Goal: Transaction & Acquisition: Purchase product/service

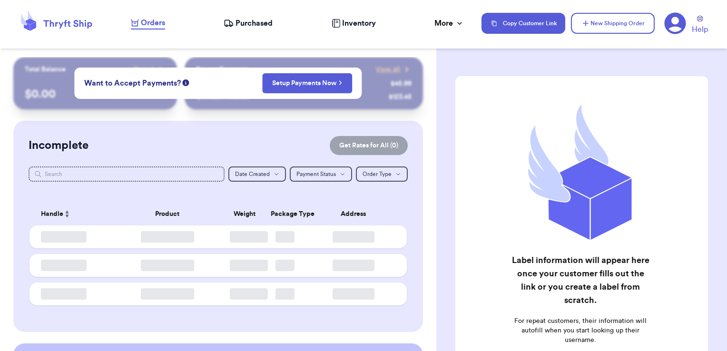
checkbox input "false"
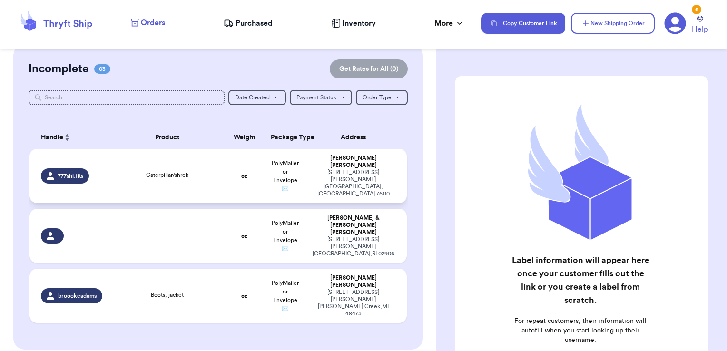
scroll to position [143, 0]
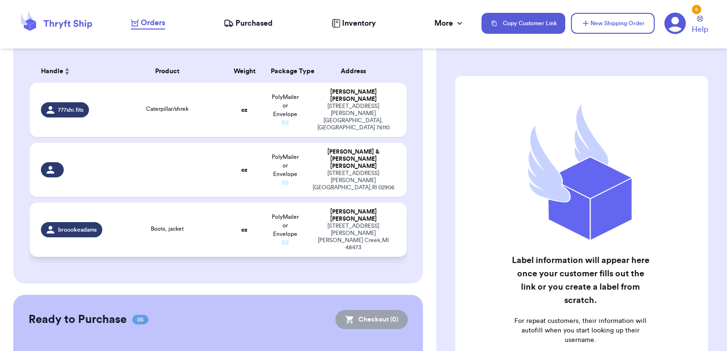
click at [226, 204] on td "oz" at bounding box center [244, 230] width 40 height 54
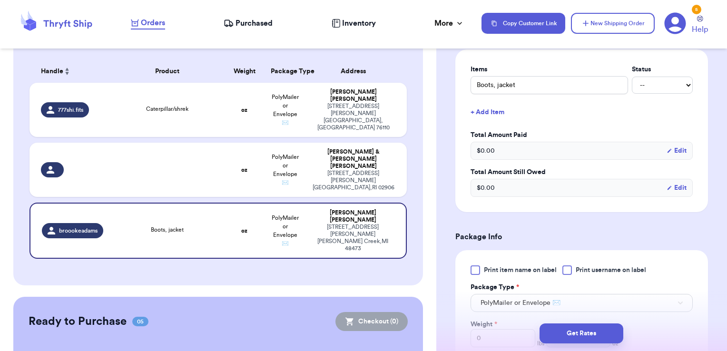
scroll to position [286, 0]
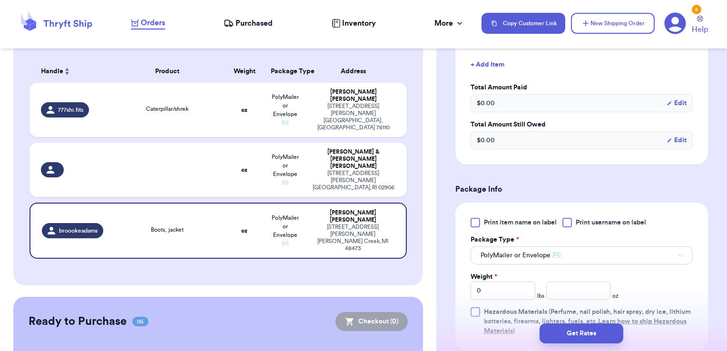
click at [571, 218] on div at bounding box center [568, 223] width 10 height 10
click at [0, 0] on input "Print username on label" at bounding box center [0, 0] width 0 height 0
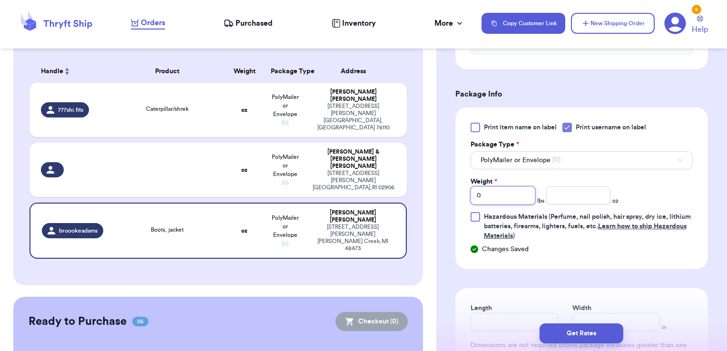
drag, startPoint x: 519, startPoint y: 181, endPoint x: 438, endPoint y: 181, distance: 81.4
click at [438, 181] on div "Shipping Information Delete Label Customer Info Order created: [DATE] 09:11 AM …" at bounding box center [582, 99] width 291 height 847
type input "1"
type input "8.8"
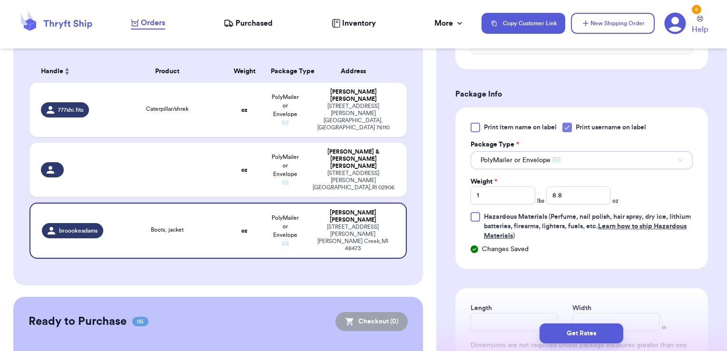
click at [520, 156] on span "PolyMailer or Envelope ✉️" at bounding box center [521, 161] width 80 height 10
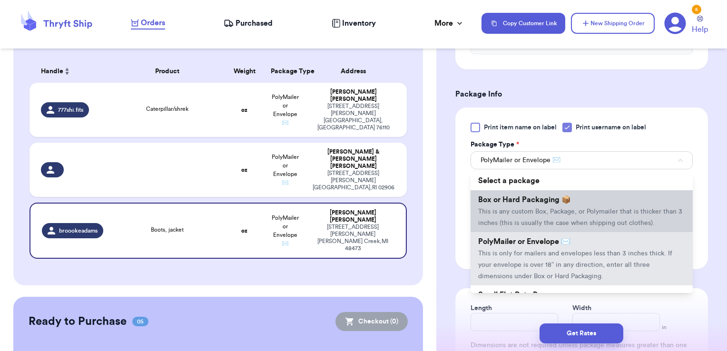
click at [514, 193] on li "Box or Hard Packaging 📦 This is any custom Box, Package, or Polymailer that is …" at bounding box center [582, 211] width 222 height 42
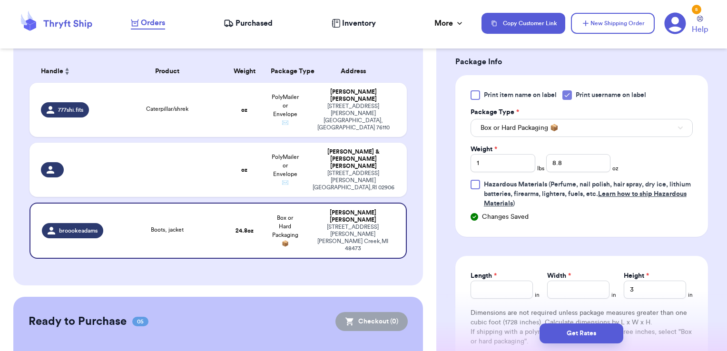
scroll to position [476, 0]
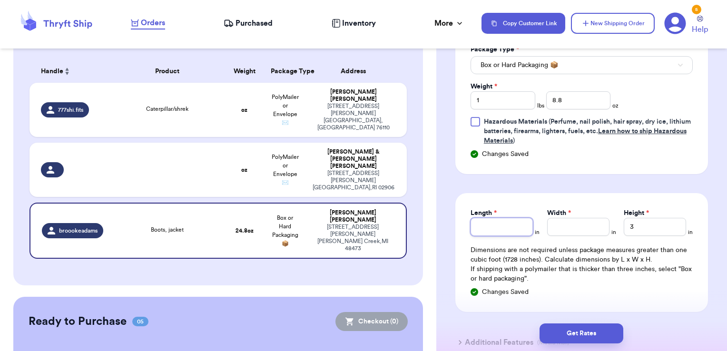
click at [510, 218] on input "Length *" at bounding box center [502, 227] width 62 height 18
type input "11"
type input "8"
type input "5"
click at [584, 342] on button "Get Rates" at bounding box center [582, 334] width 84 height 20
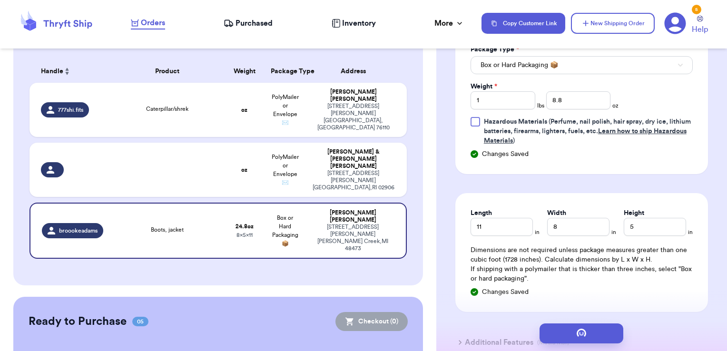
scroll to position [0, 0]
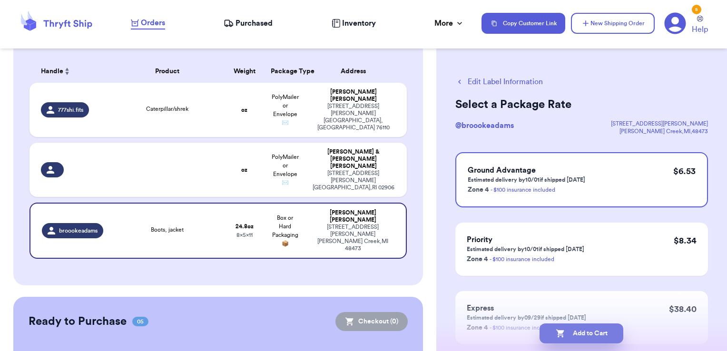
click at [588, 330] on button "Add to Cart" at bounding box center [582, 334] width 84 height 20
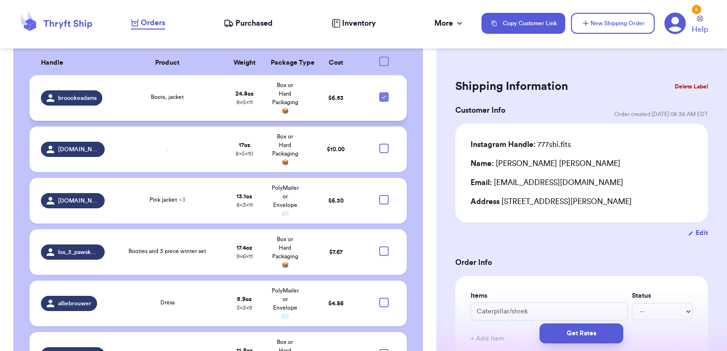
scroll to position [381, 0]
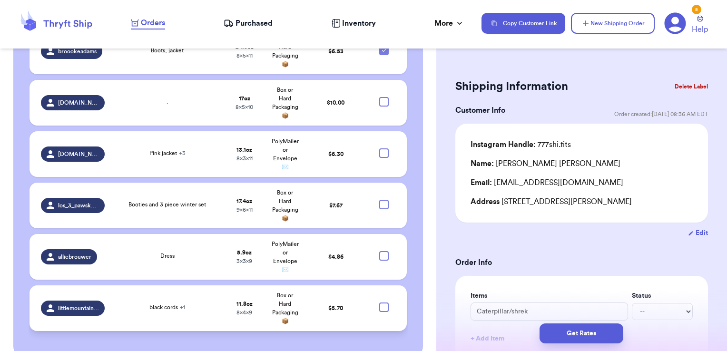
click at [149, 303] on div "black cords + 1" at bounding box center [167, 307] width 36 height 9
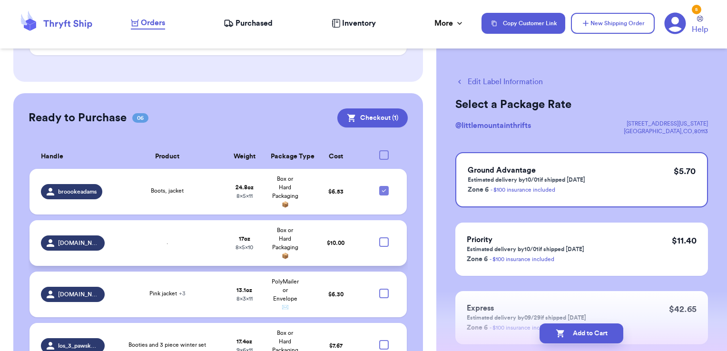
scroll to position [283, 0]
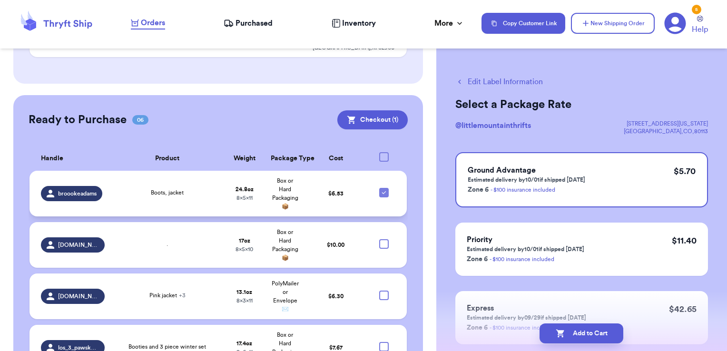
click at [380, 189] on icon at bounding box center [384, 193] width 8 height 8
click at [384, 188] on input "checkbox" at bounding box center [384, 188] width 0 height 0
checkbox input "false"
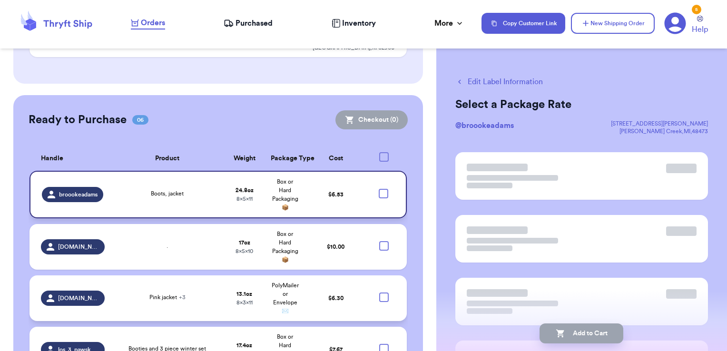
click at [379, 293] on div at bounding box center [384, 298] width 10 height 10
click at [384, 292] on input "checkbox" at bounding box center [384, 292] width 0 height 0
checkbox input "true"
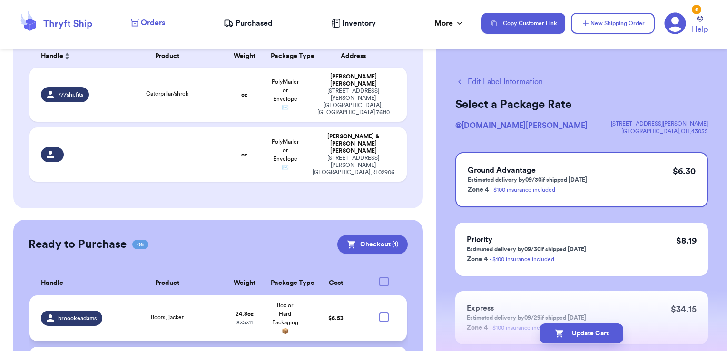
scroll to position [141, 0]
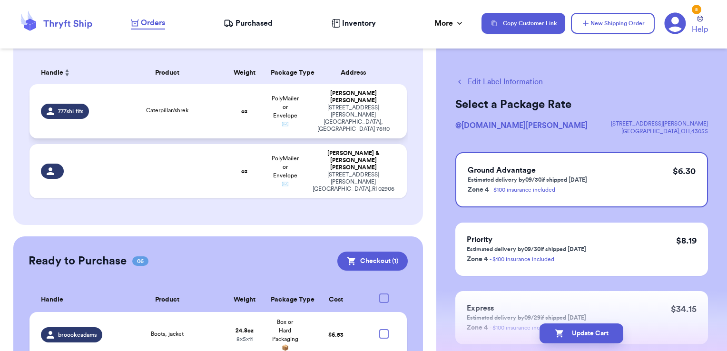
click at [126, 108] on div "Caterpillar/shrek" at bounding box center [167, 111] width 102 height 10
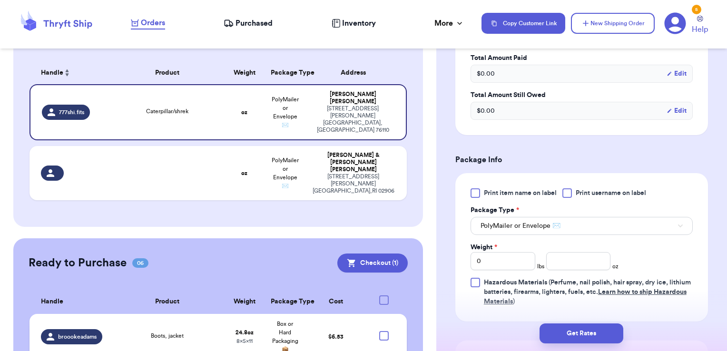
scroll to position [333, 0]
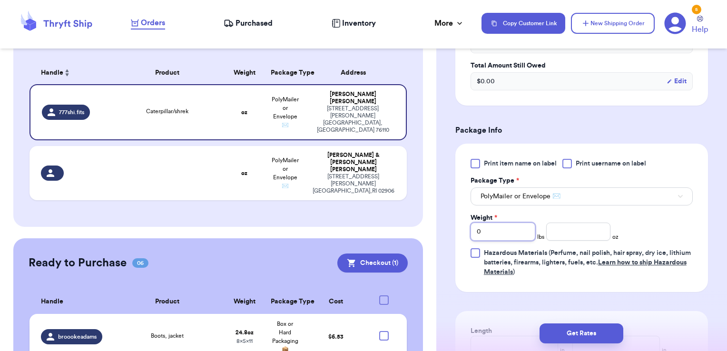
drag, startPoint x: 488, startPoint y: 229, endPoint x: 460, endPoint y: 226, distance: 27.8
click at [460, 226] on div "Print item name on label Print username on label Package Type * PolyMailer or E…" at bounding box center [582, 218] width 253 height 149
type input "1"
click at [558, 229] on input "number" at bounding box center [579, 232] width 65 height 18
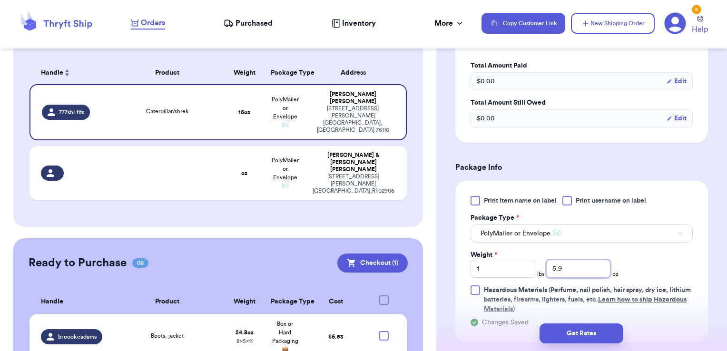
scroll to position [286, 0]
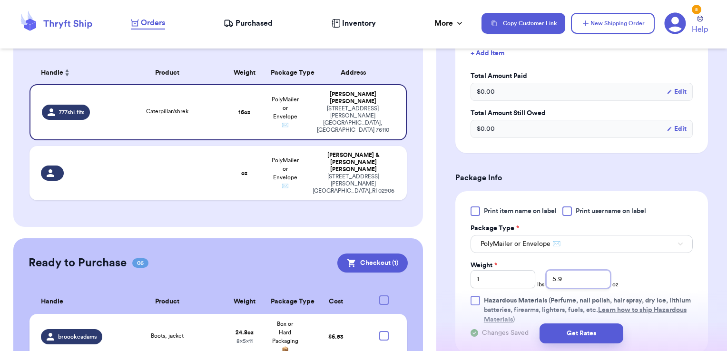
type input "5.9"
click at [568, 213] on div at bounding box center [568, 212] width 10 height 10
click at [0, 0] on input "Print username on label" at bounding box center [0, 0] width 0 height 0
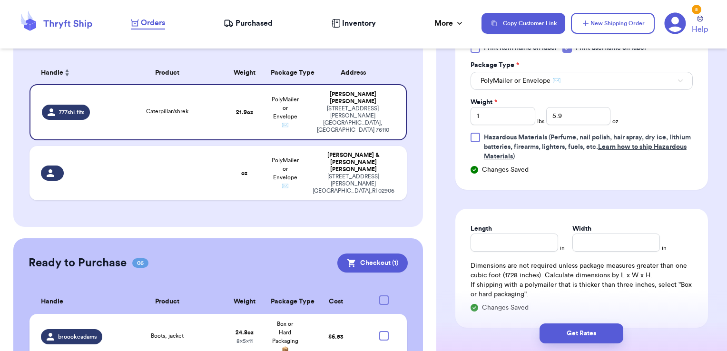
scroll to position [429, 0]
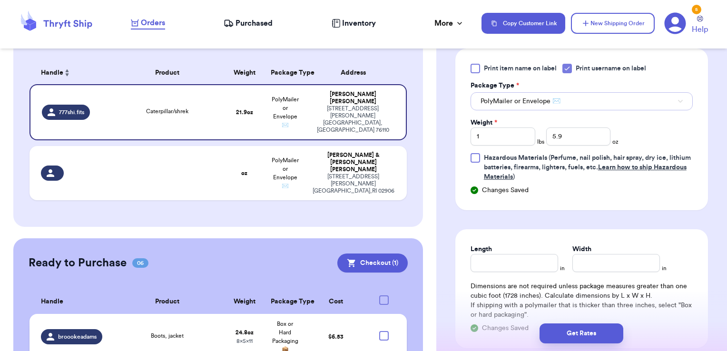
click at [527, 108] on button "PolyMailer or Envelope ✉️" at bounding box center [582, 101] width 222 height 18
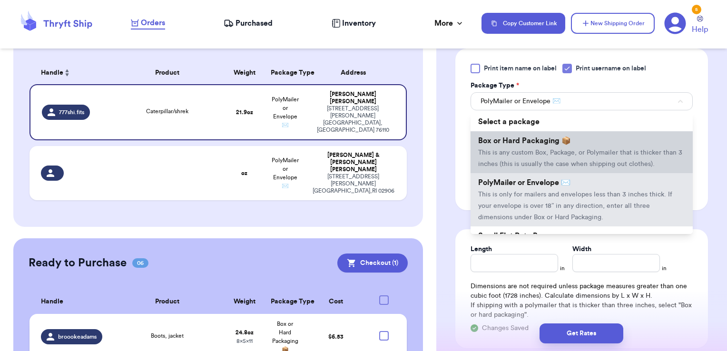
click at [524, 148] on li "Box or Hard Packaging 📦 This is any custom Box, Package, or Polymailer that is …" at bounding box center [582, 152] width 222 height 42
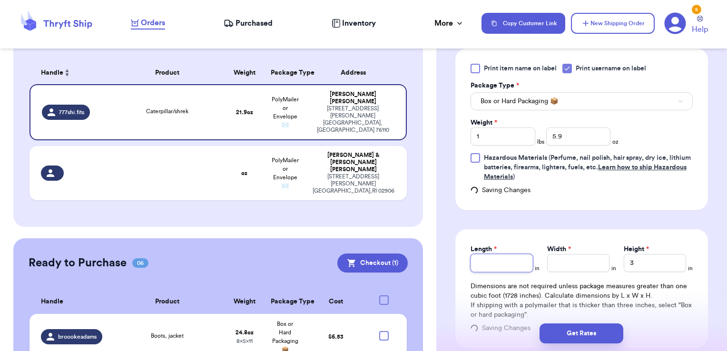
click at [493, 268] on input "Length *" at bounding box center [502, 263] width 62 height 18
type input "14"
type input "13"
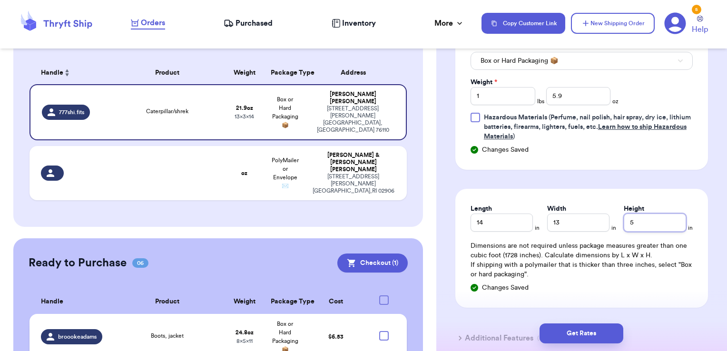
scroll to position [524, 0]
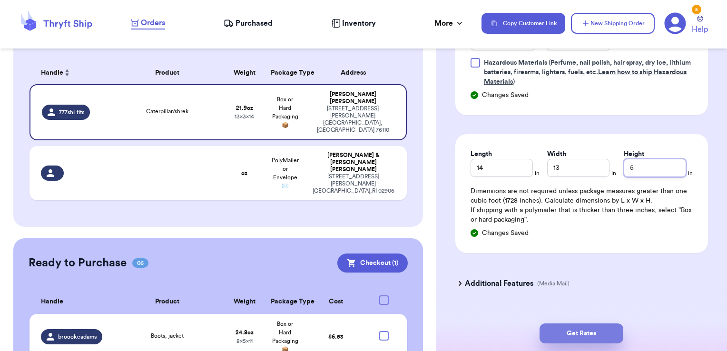
type input "5"
click at [576, 328] on button "Get Rates" at bounding box center [582, 334] width 84 height 20
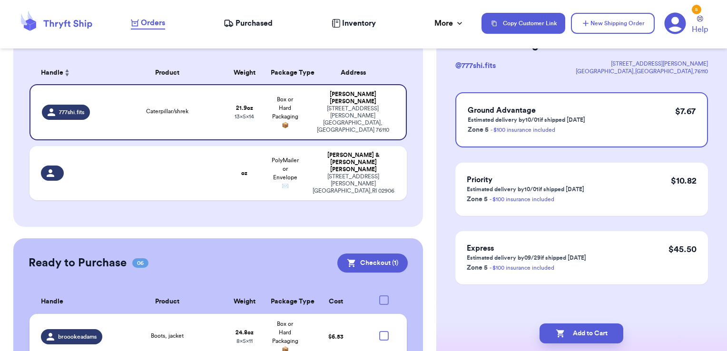
scroll to position [0, 0]
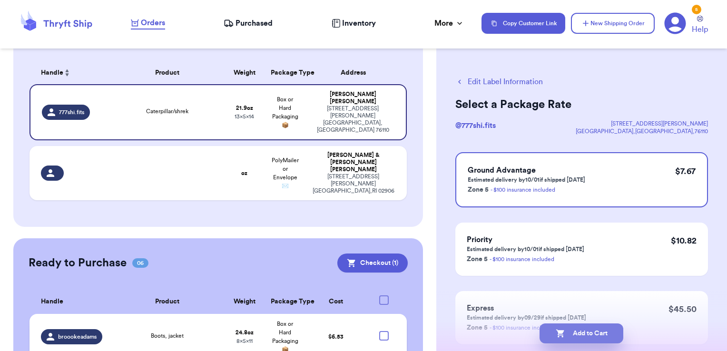
click at [589, 337] on button "Add to Cart" at bounding box center [582, 334] width 84 height 20
select select "RI"
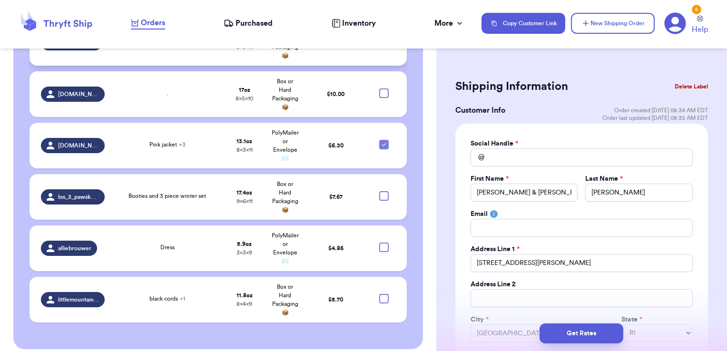
scroll to position [284, 0]
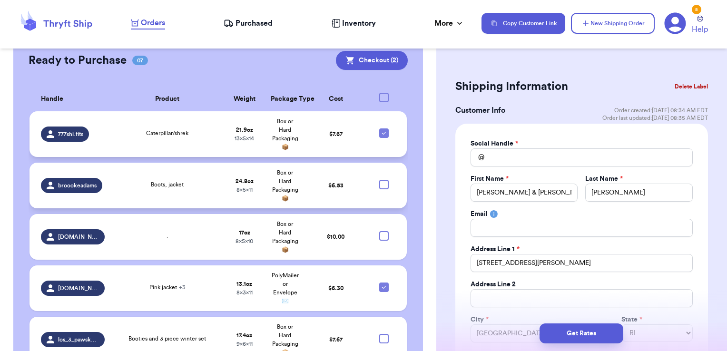
click at [382, 132] on icon at bounding box center [384, 133] width 4 height 3
click at [384, 128] on input "checkbox" at bounding box center [384, 128] width 0 height 0
checkbox input "false"
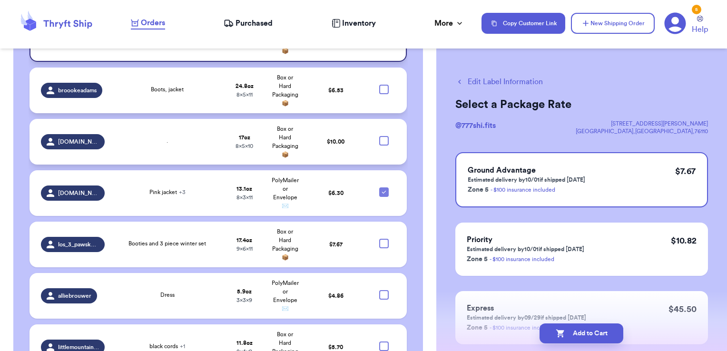
scroll to position [427, 0]
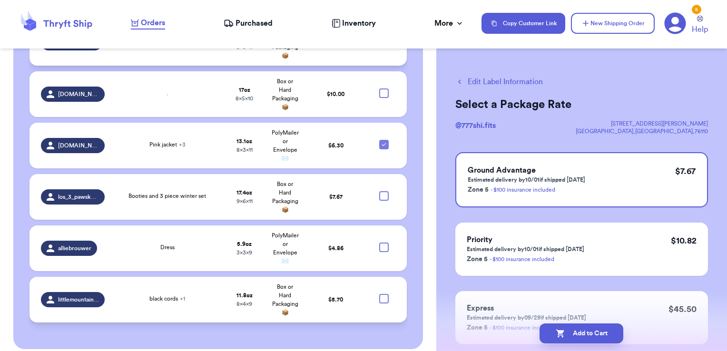
click at [379, 294] on div at bounding box center [384, 299] width 10 height 10
click at [384, 294] on input "checkbox" at bounding box center [384, 294] width 0 height 0
checkbox input "true"
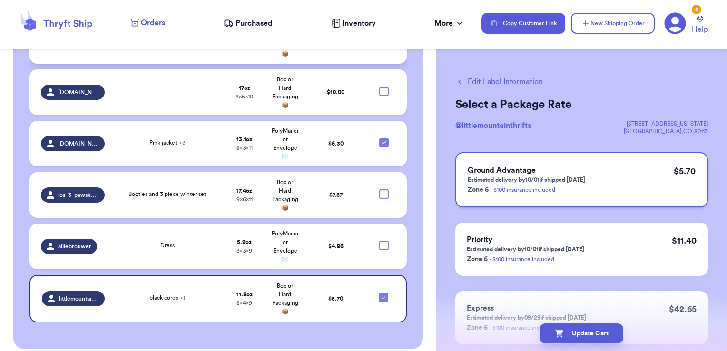
click at [593, 170] on div "Ground Advantage Estimated delivery by 10/01 if shipped [DATE] Zone 6 - $100 in…" at bounding box center [582, 179] width 253 height 55
click at [571, 332] on button "Update Cart" at bounding box center [582, 334] width 84 height 20
select select "RI"
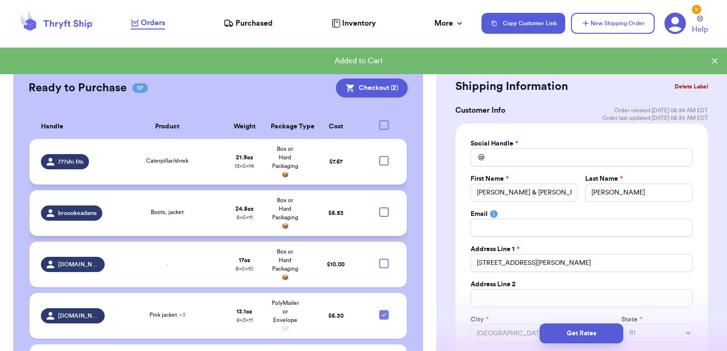
scroll to position [237, 0]
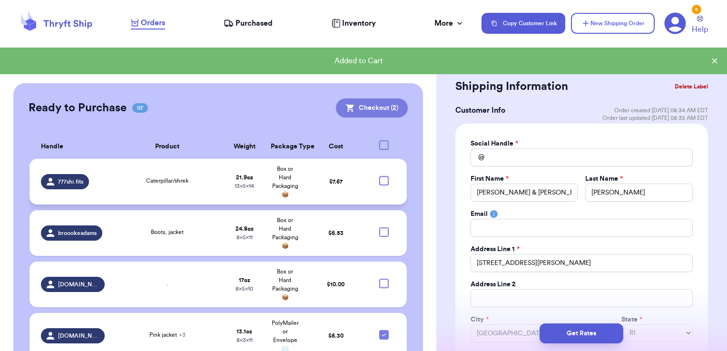
click at [360, 99] on button "Checkout ( 2 )" at bounding box center [372, 108] width 72 height 19
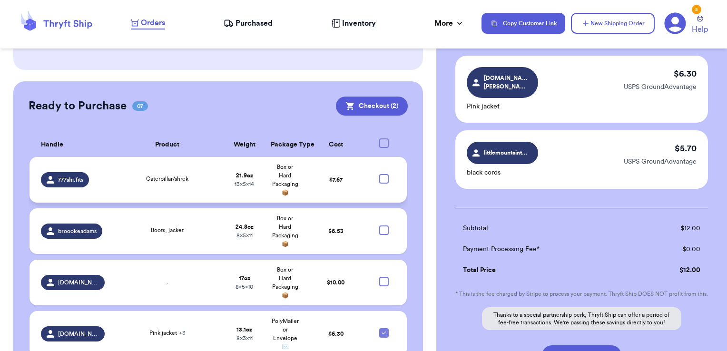
scroll to position [143, 0]
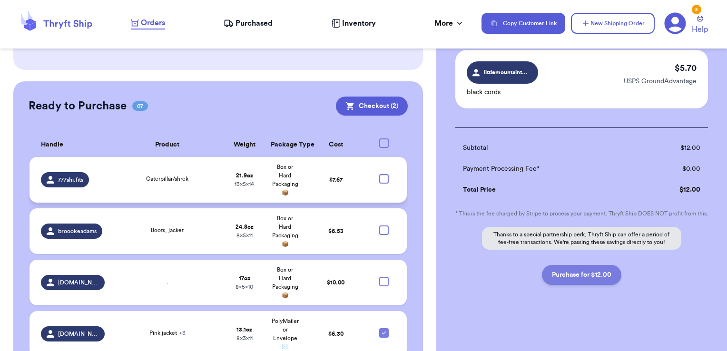
click at [570, 278] on button "Purchase for $12.00" at bounding box center [582, 275] width 80 height 20
checkbox input "false"
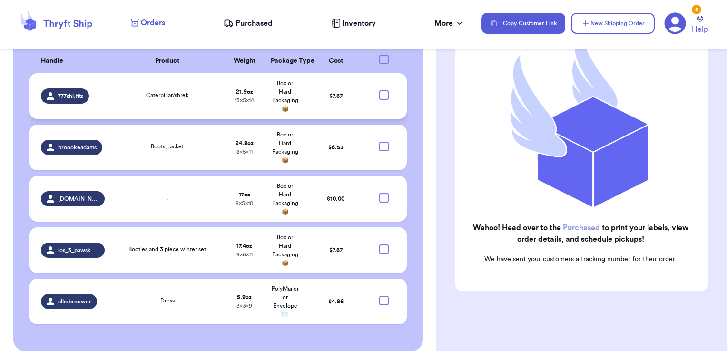
scroll to position [323, 0]
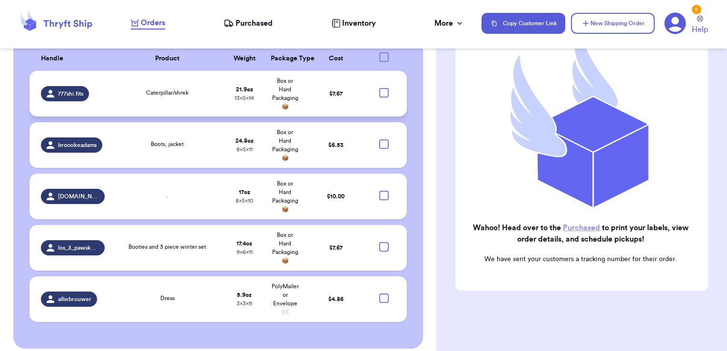
click at [260, 21] on span "Purchased" at bounding box center [254, 23] width 37 height 11
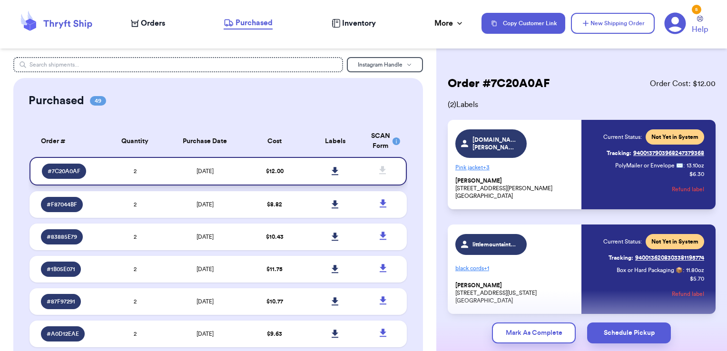
click at [332, 172] on icon at bounding box center [335, 171] width 7 height 9
click at [332, 169] on icon at bounding box center [335, 171] width 7 height 8
click at [145, 25] on span "Orders" at bounding box center [153, 23] width 24 height 11
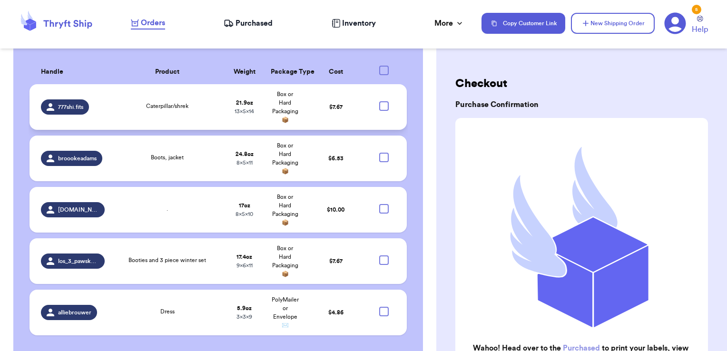
scroll to position [323, 0]
